Goal: Task Accomplishment & Management: Use online tool/utility

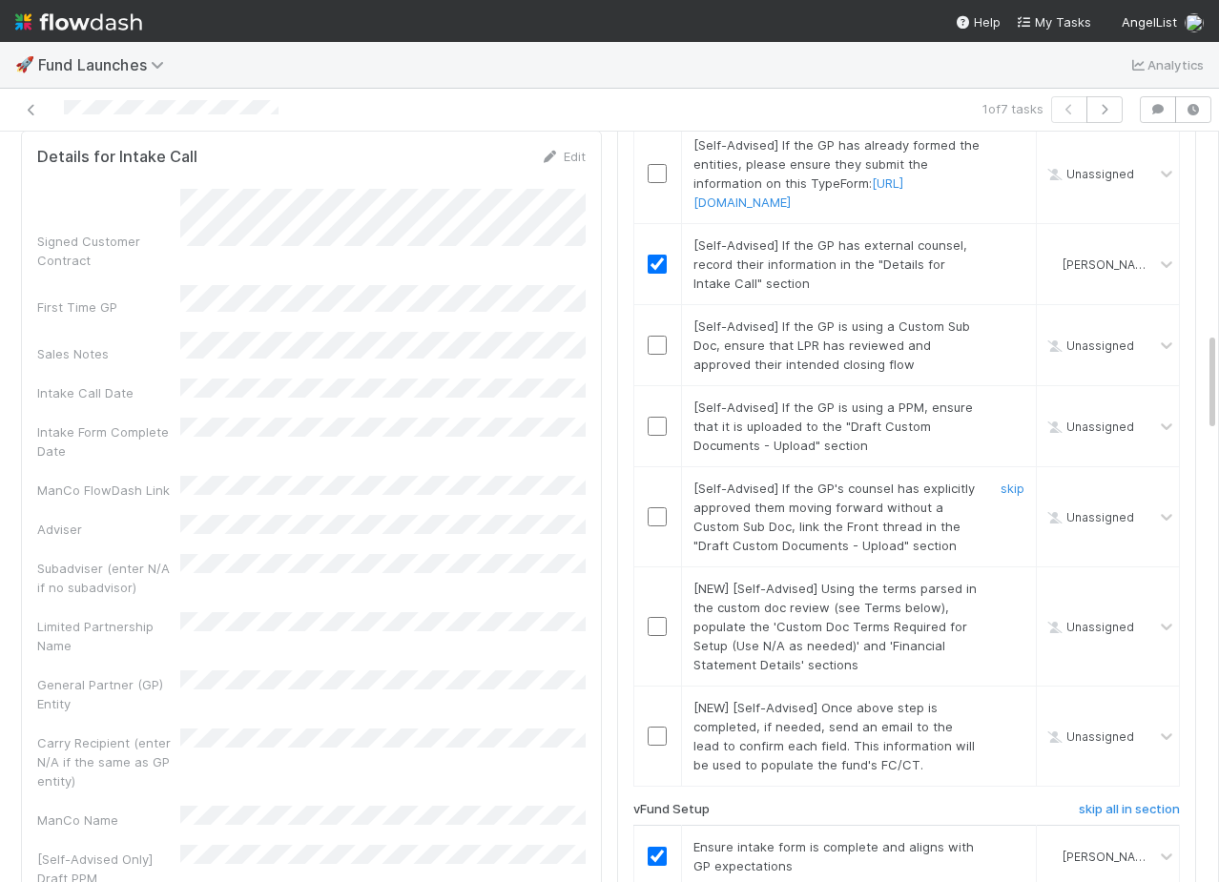
scroll to position [1167, 0]
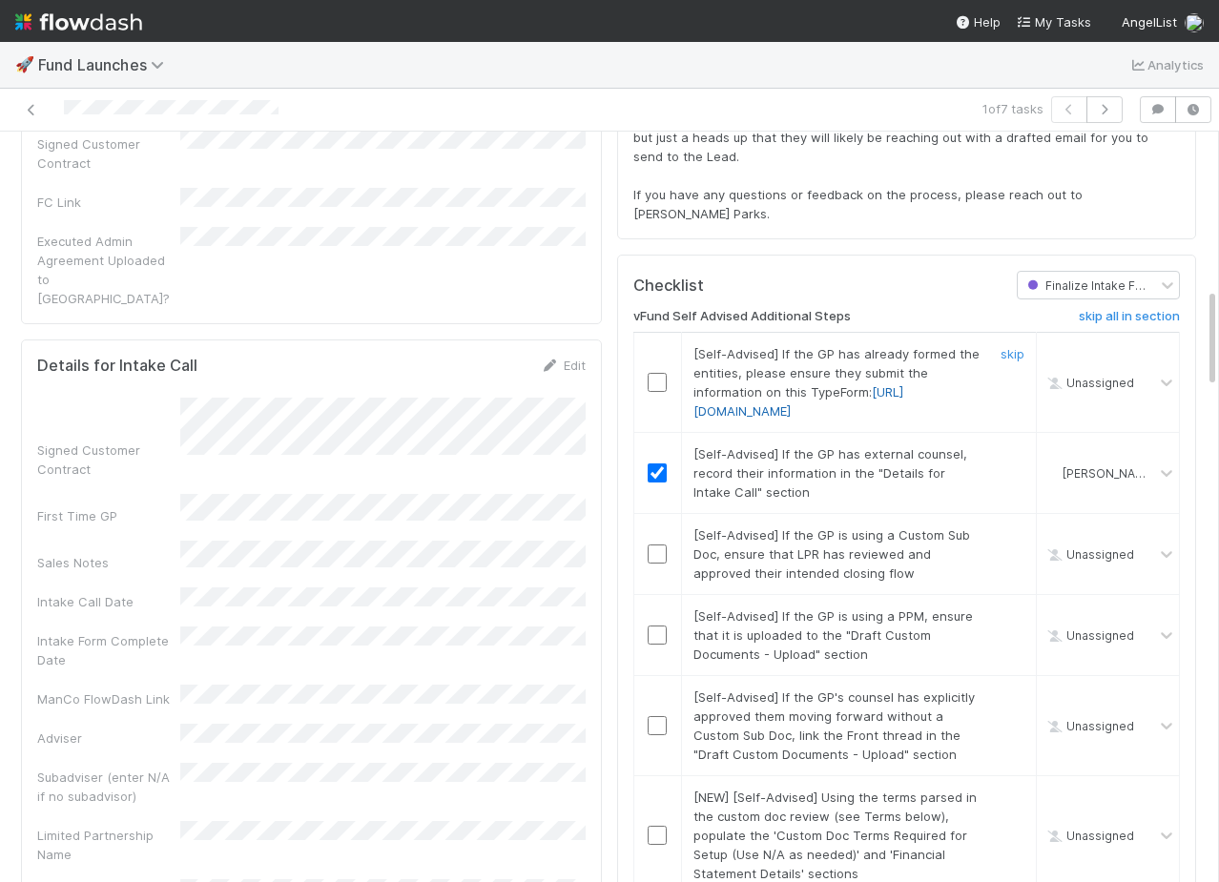
click at [760, 419] on link "[URL][DOMAIN_NAME]" at bounding box center [798, 401] width 210 height 34
drag, startPoint x: 967, startPoint y: 448, endPoint x: 690, endPoint y: 384, distance: 283.8
click at [690, 384] on div "[Self-Advised] If the GP has already formed the entities, please ensure they su…" at bounding box center [830, 382] width 302 height 76
copy span "[Self-Advised] If the GP has already formed the entities, please ensure they su…"
click at [770, 324] on h6 "vFund Self Advised Additional Steps" at bounding box center [741, 316] width 217 height 15
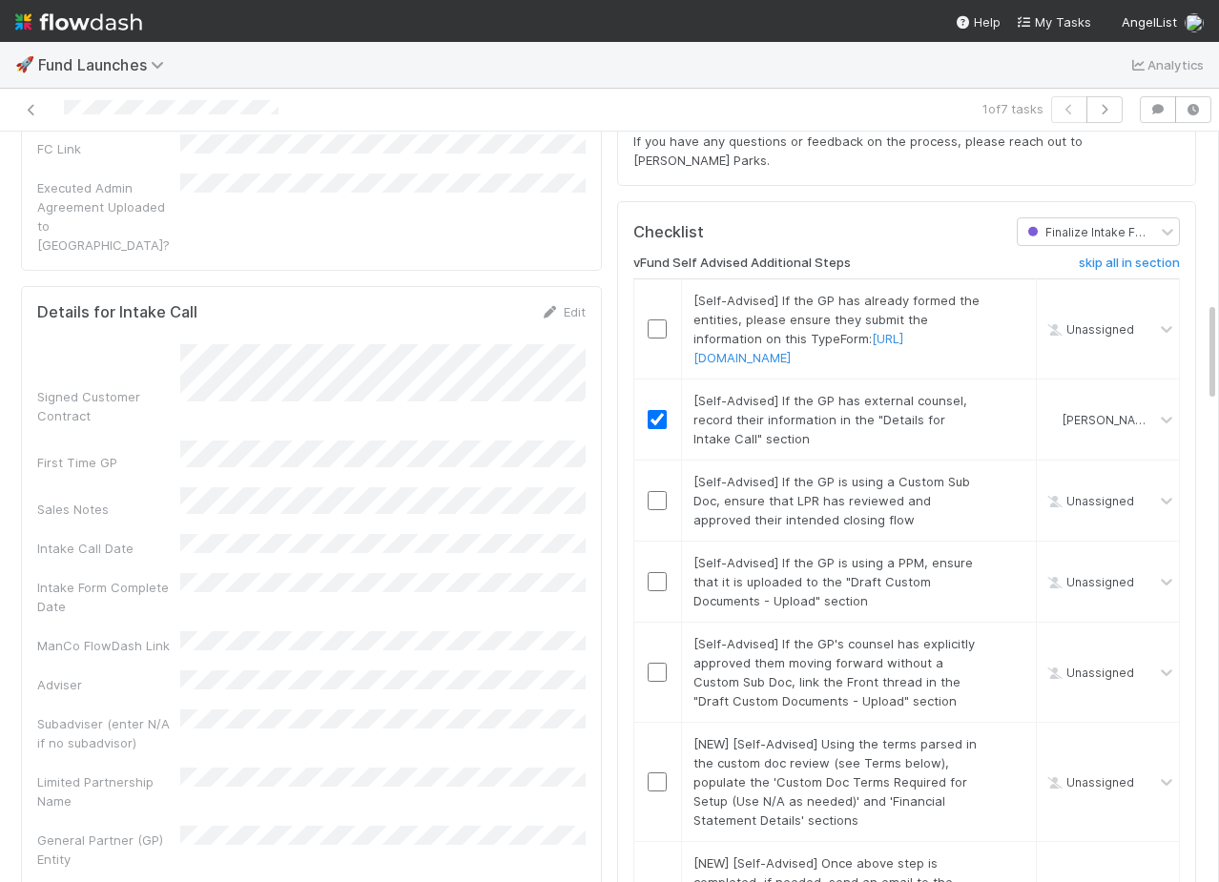
scroll to position [1215, 0]
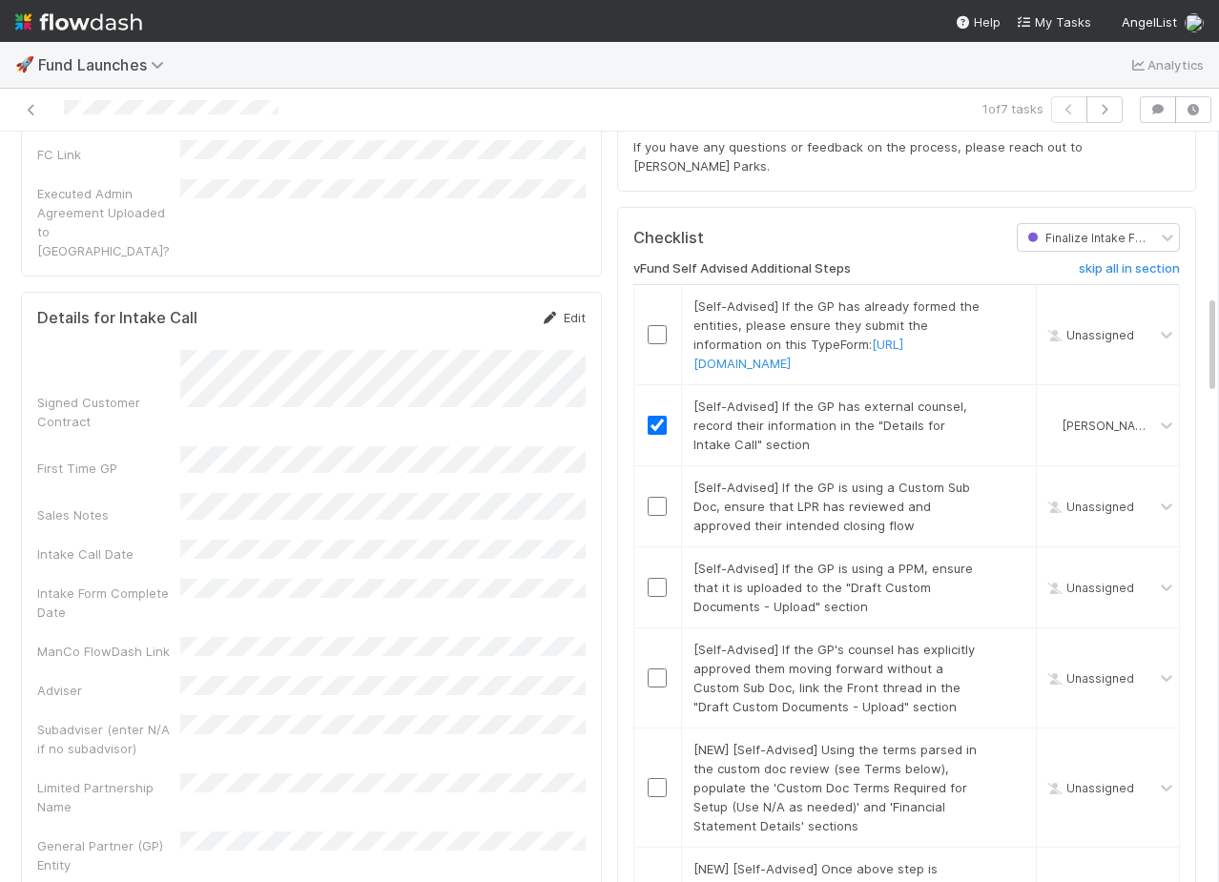
click at [564, 310] on link "Edit" at bounding box center [563, 317] width 45 height 15
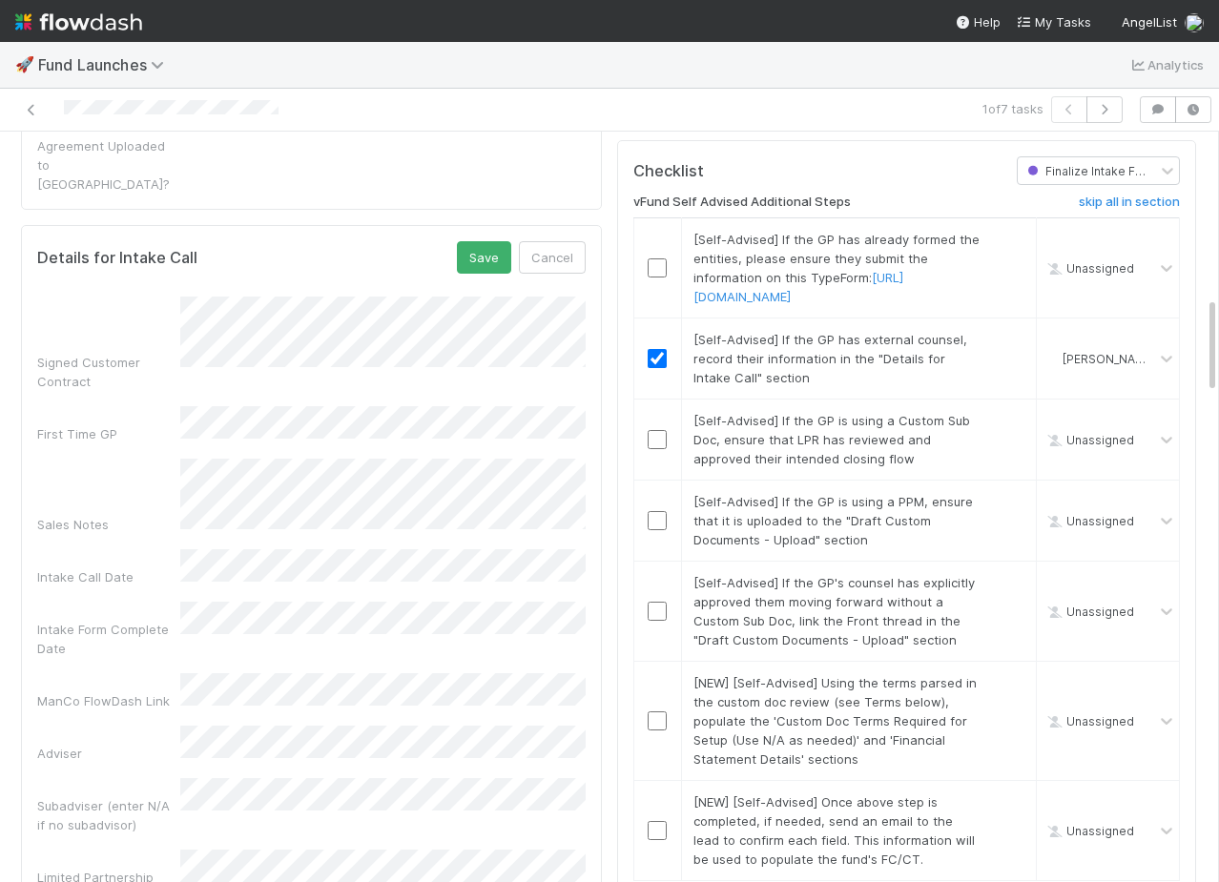
scroll to position [1265, 0]
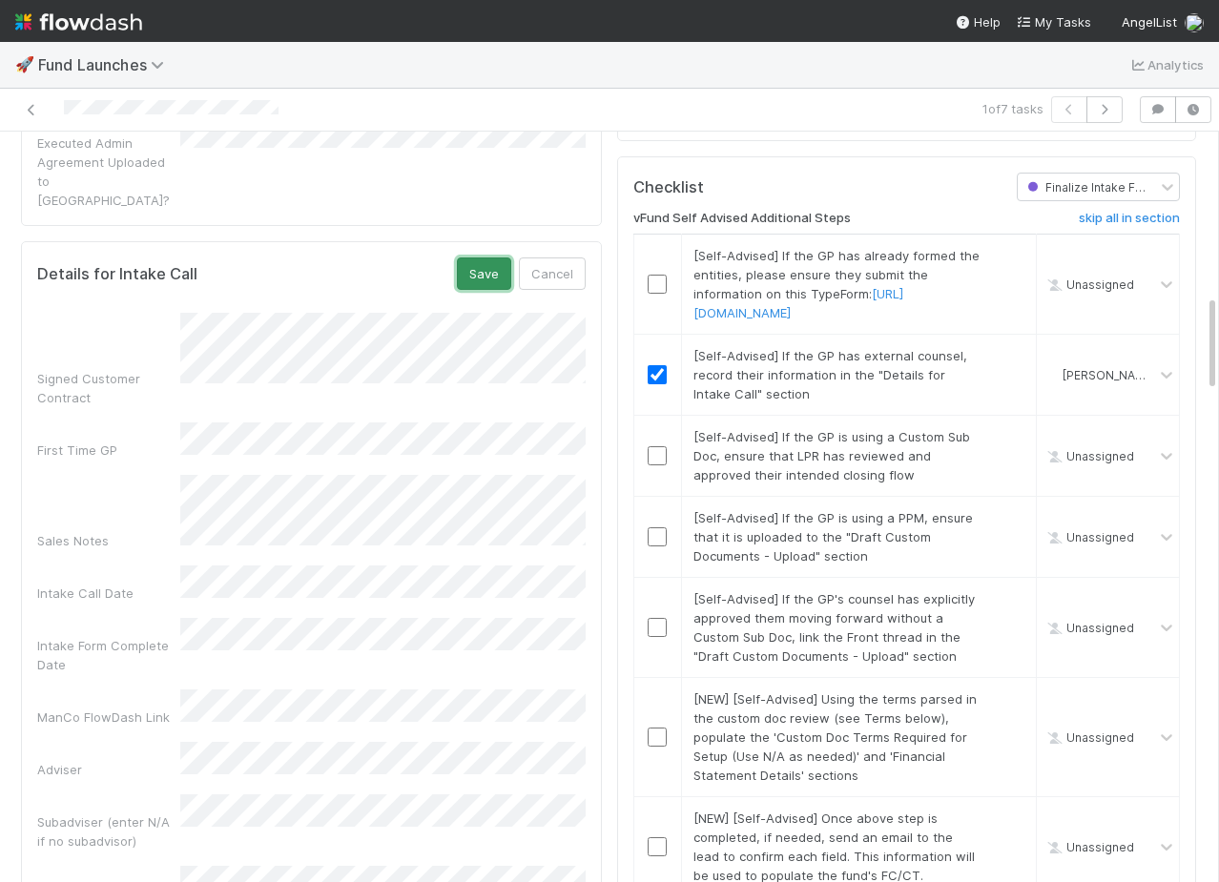
click at [481, 257] on button "Save" at bounding box center [484, 273] width 54 height 32
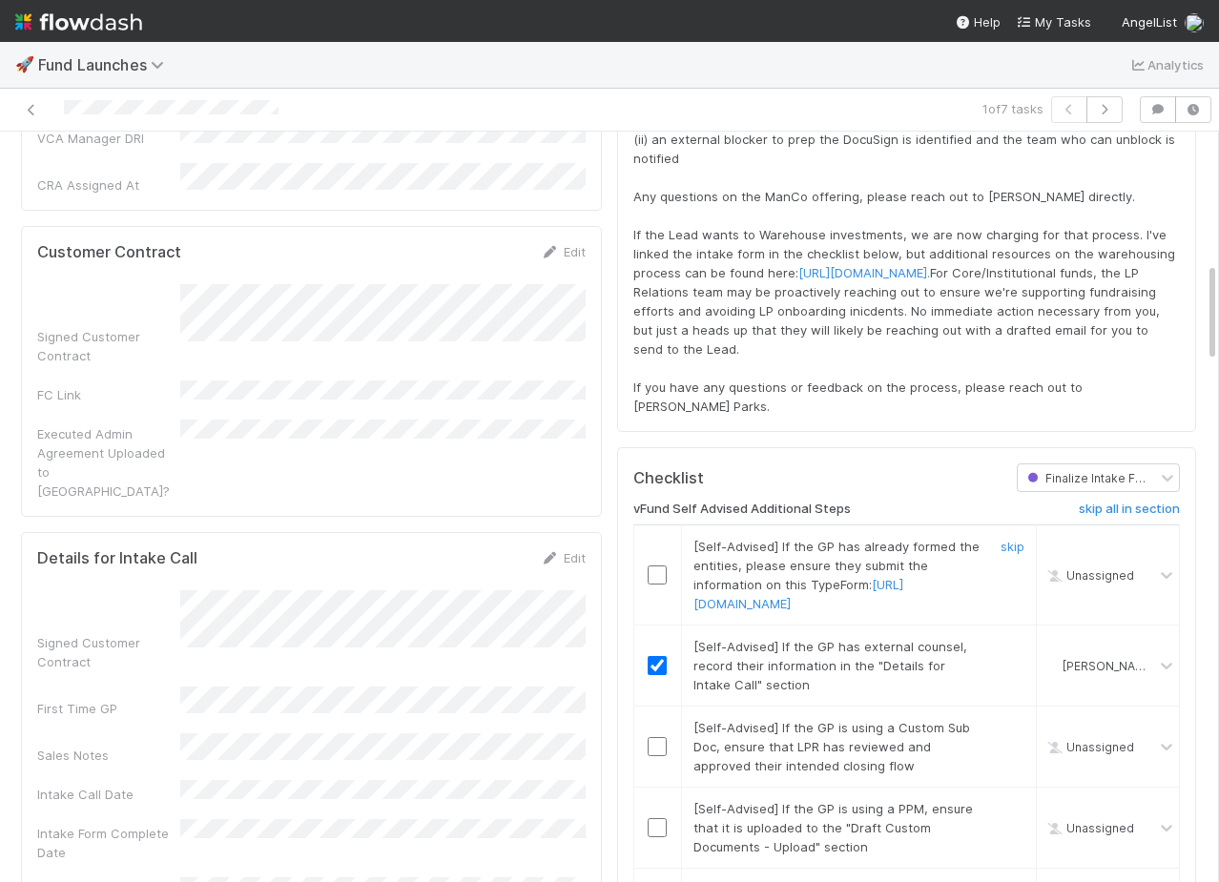
scroll to position [985, 0]
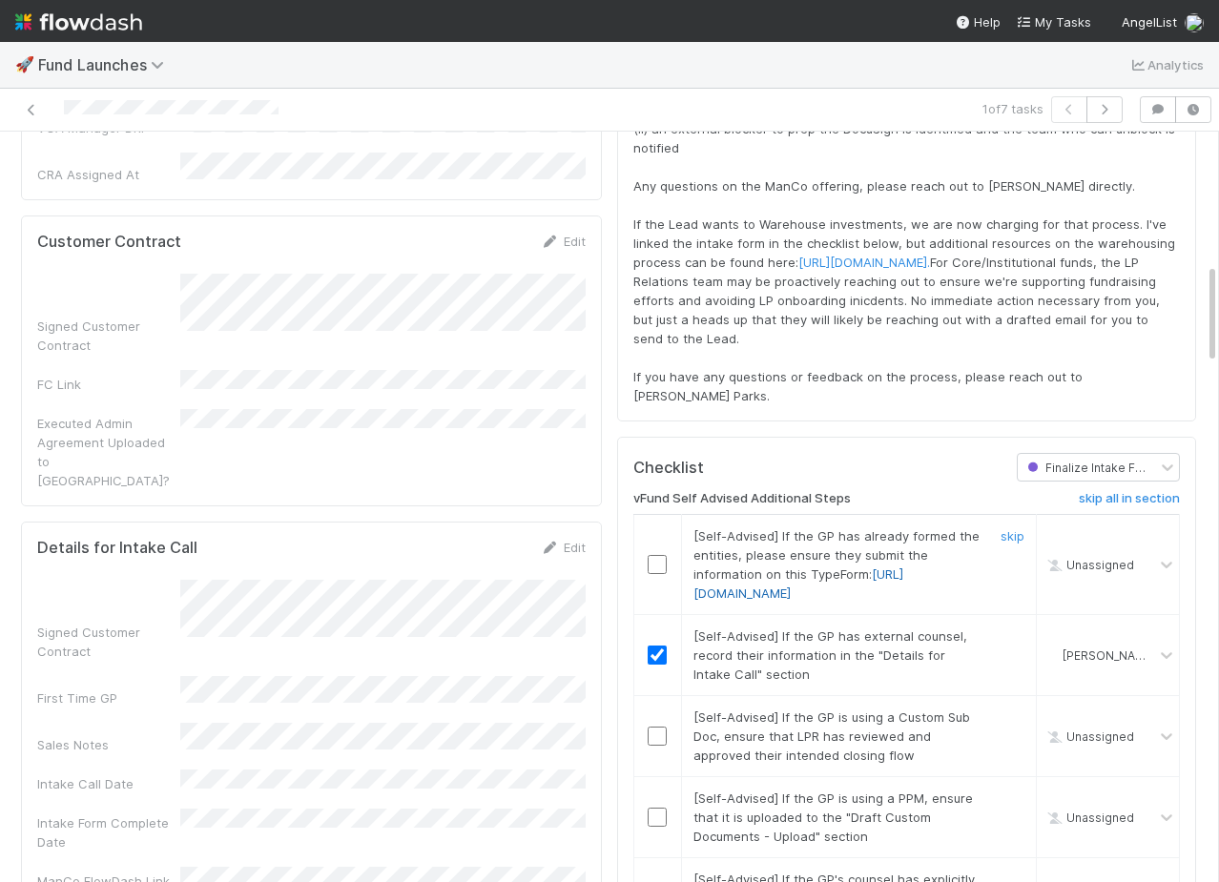
click at [836, 601] on link "[URL][DOMAIN_NAME]" at bounding box center [798, 583] width 210 height 34
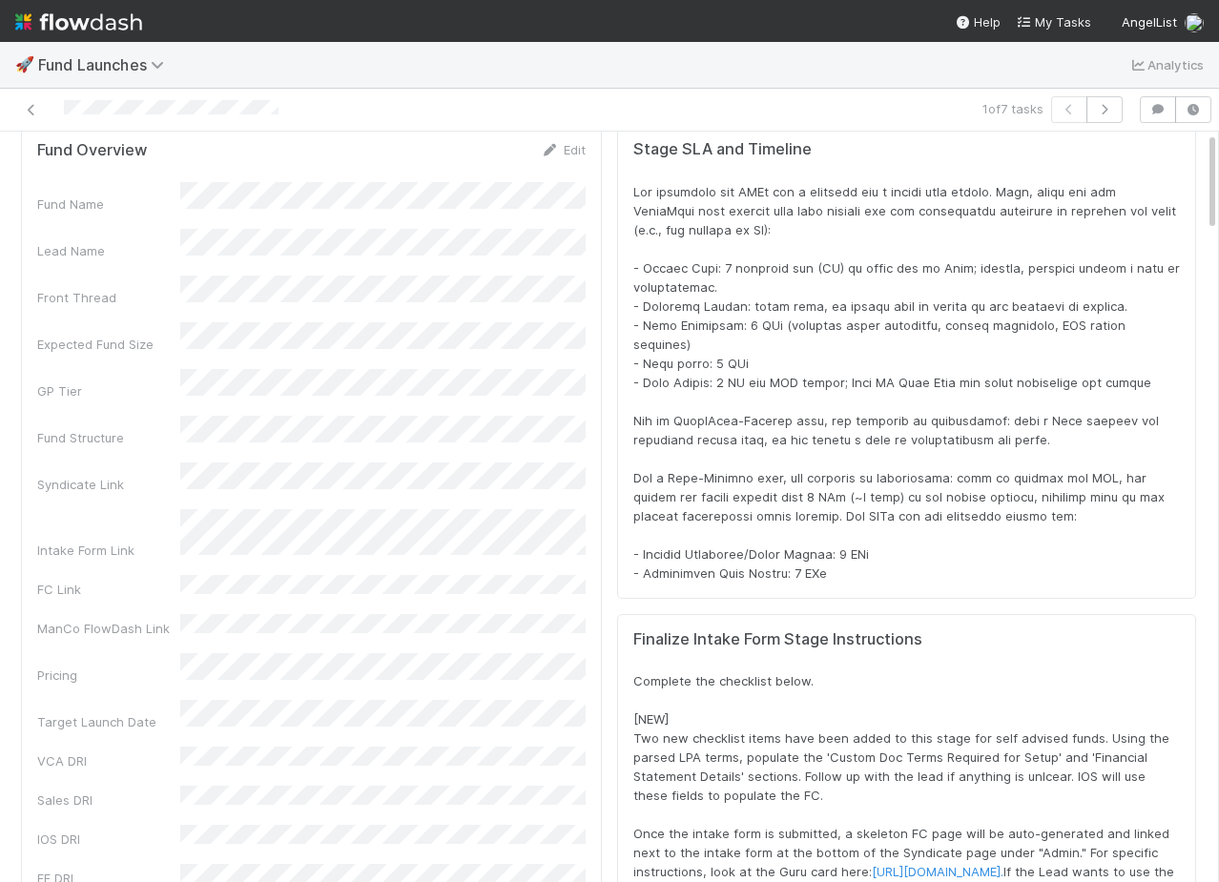
scroll to position [0, 0]
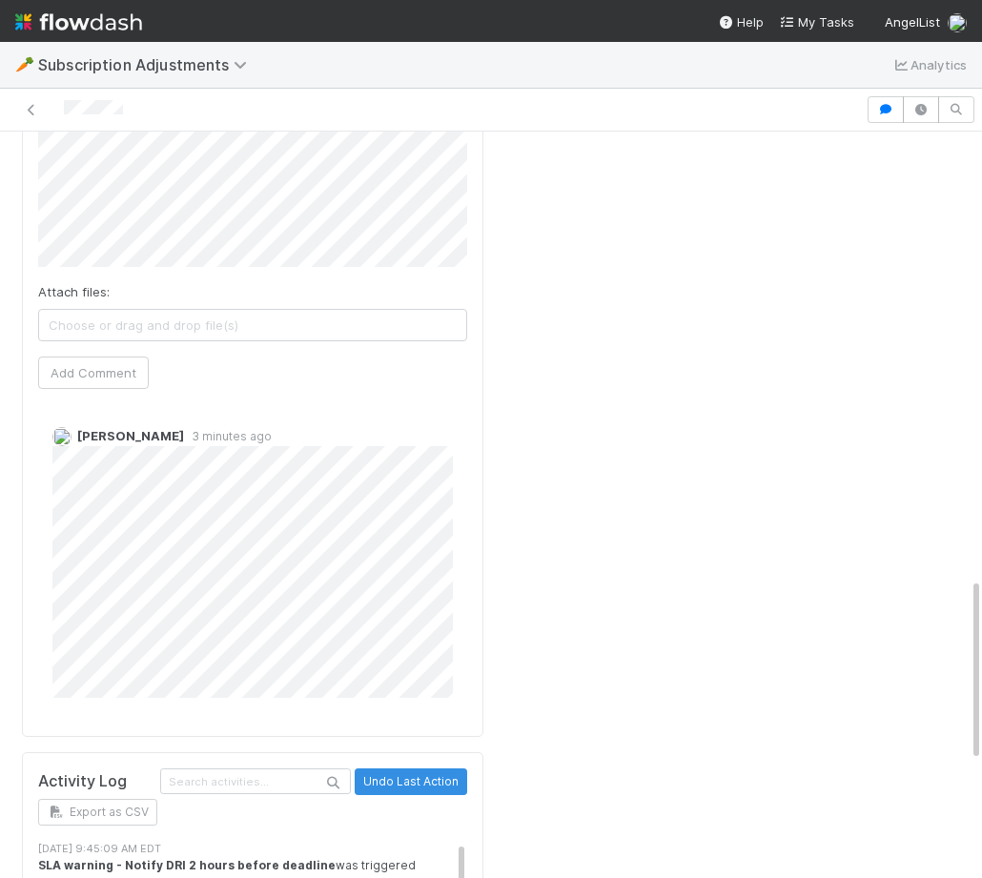
scroll to position [1808, 0]
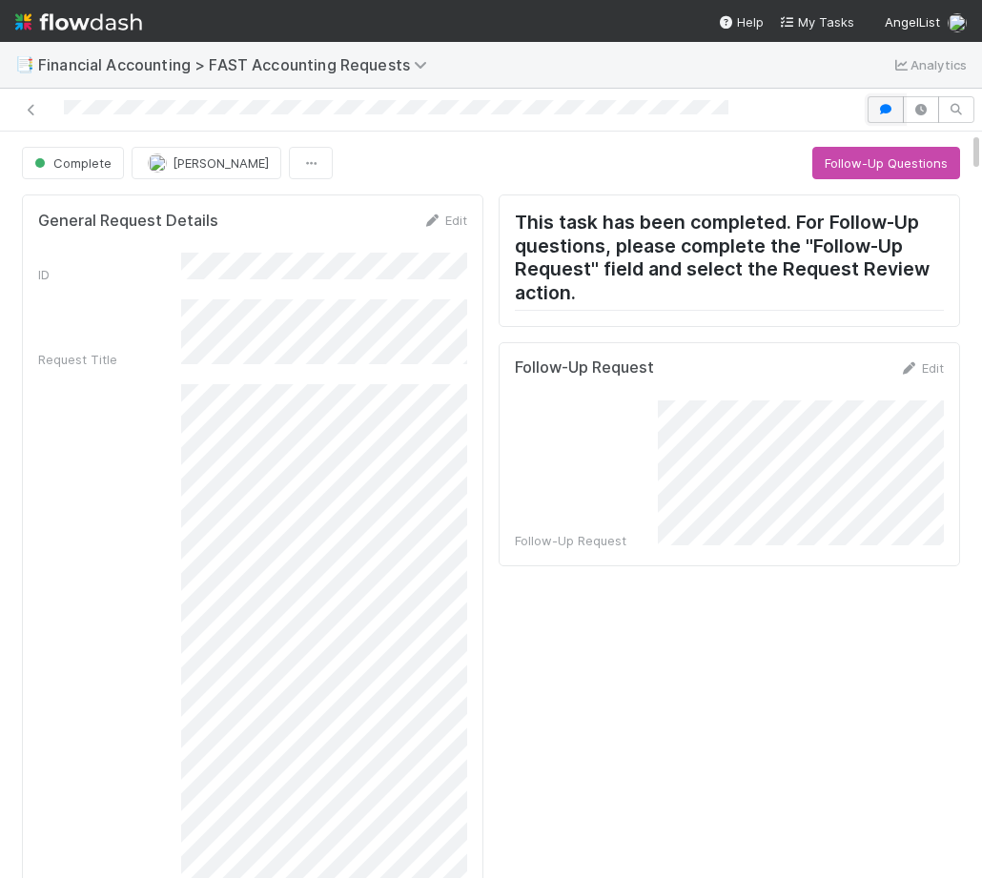
click at [885, 104] on icon "button" at bounding box center [885, 109] width 19 height 11
